Goal: Information Seeking & Learning: Find specific fact

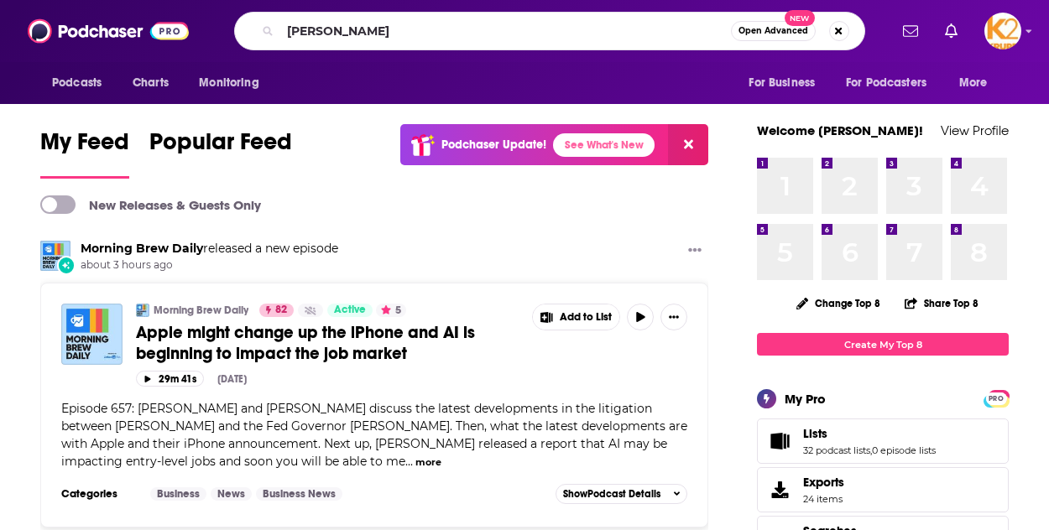
type input "[PERSON_NAME]"
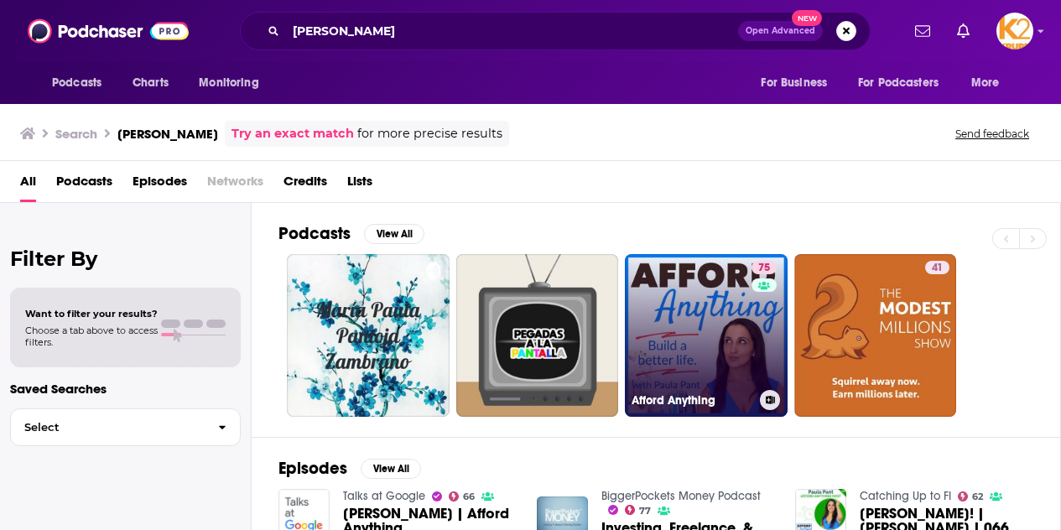
click at [655, 282] on link "75 Afford Anything" at bounding box center [706, 335] width 163 height 163
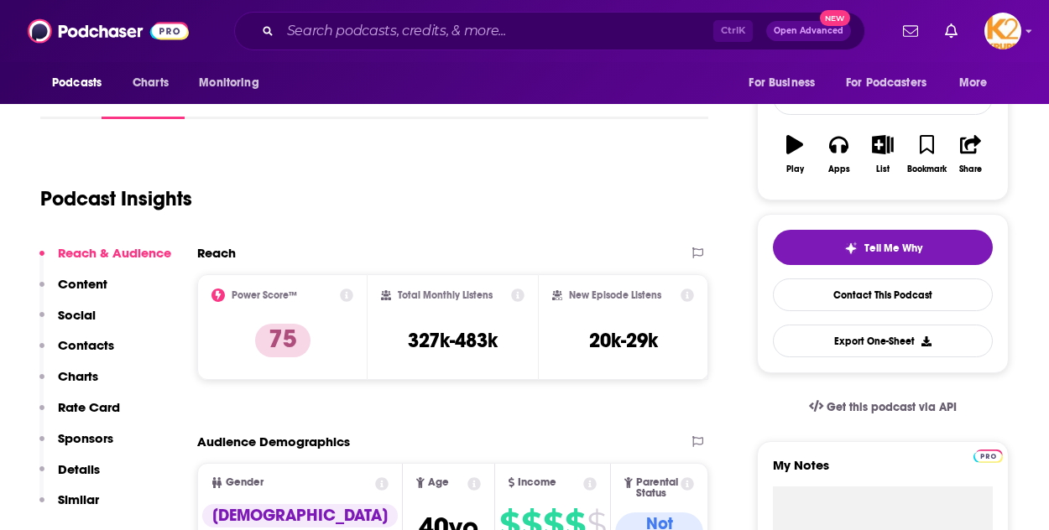
scroll to position [238, 0]
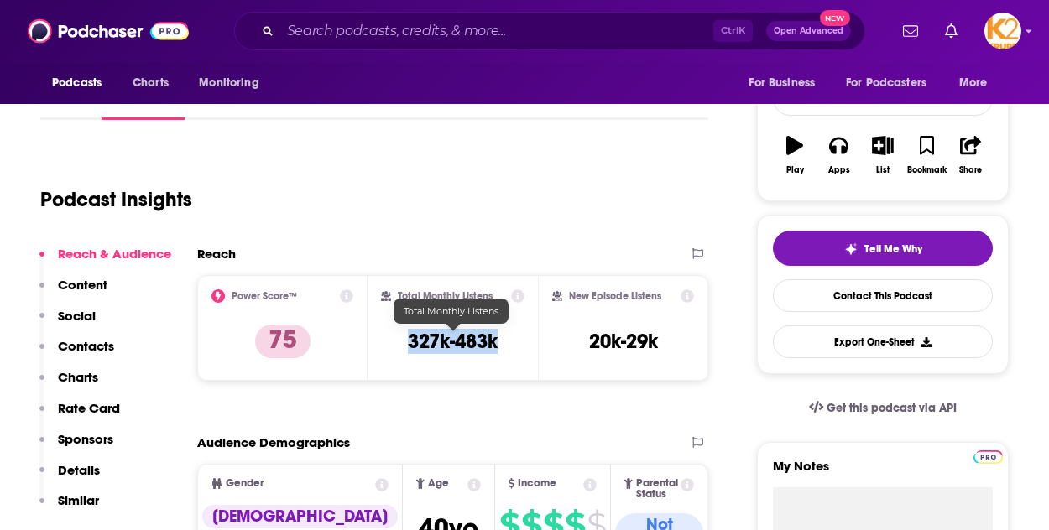
drag, startPoint x: 511, startPoint y: 347, endPoint x: 394, endPoint y: 329, distance: 118.1
click at [394, 329] on div "Total Monthly Listens 327k-483k" at bounding box center [452, 327] width 143 height 77
copy h3 "327k-483k"
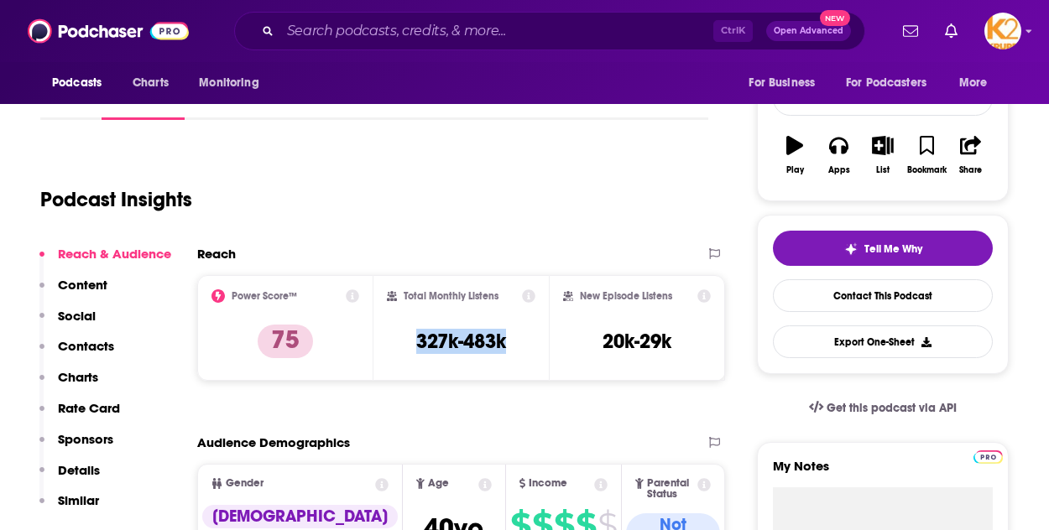
scroll to position [0, 0]
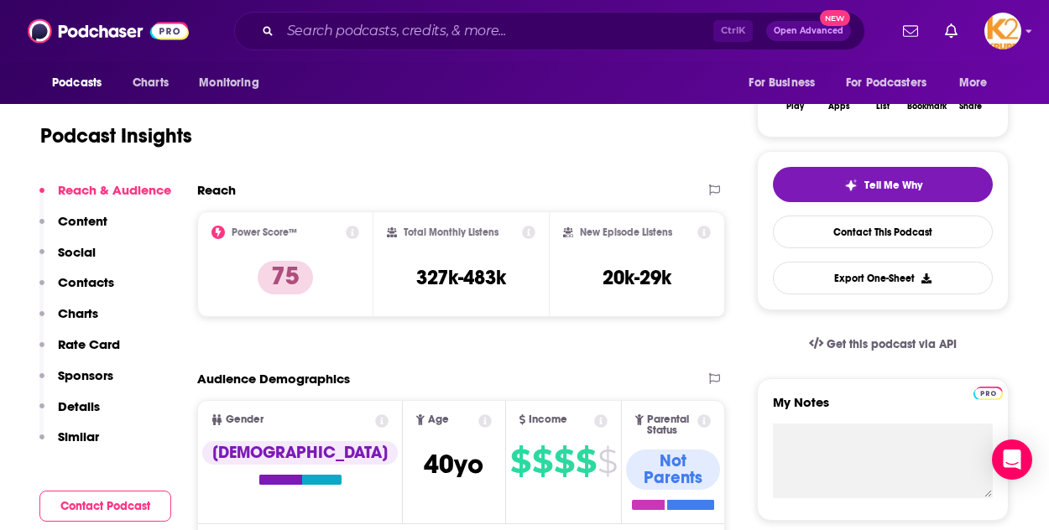
scroll to position [310, 0]
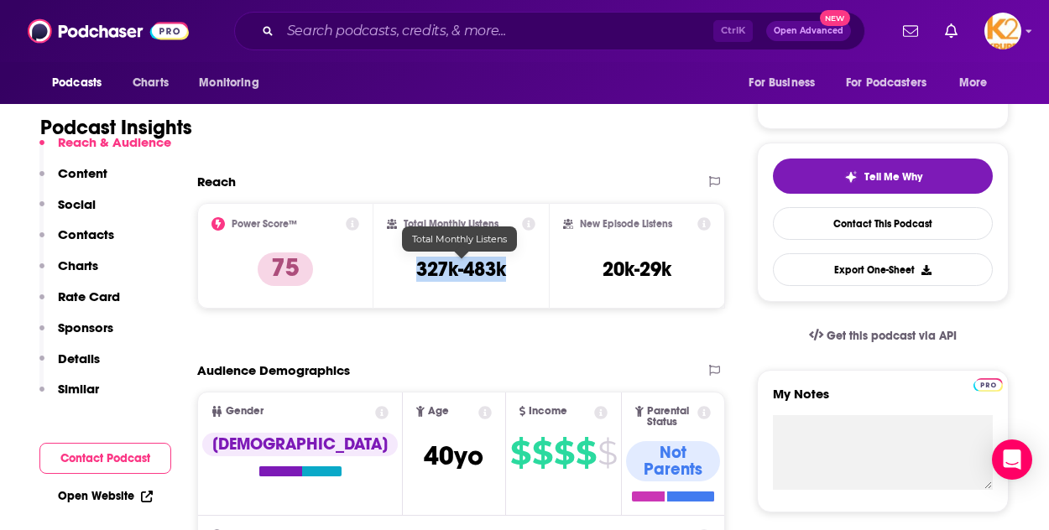
drag, startPoint x: 533, startPoint y: 277, endPoint x: 412, endPoint y: 266, distance: 121.3
click at [412, 266] on div "Total Monthly Listens 327k-483k" at bounding box center [461, 255] width 149 height 77
copy h3 "327k-483k"
